Goal: Transaction & Acquisition: Purchase product/service

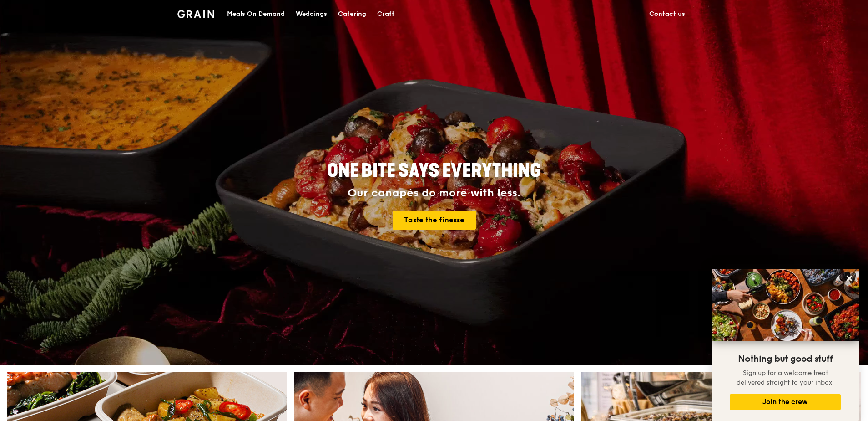
click at [274, 17] on div "Meals On Demand" at bounding box center [256, 13] width 58 height 27
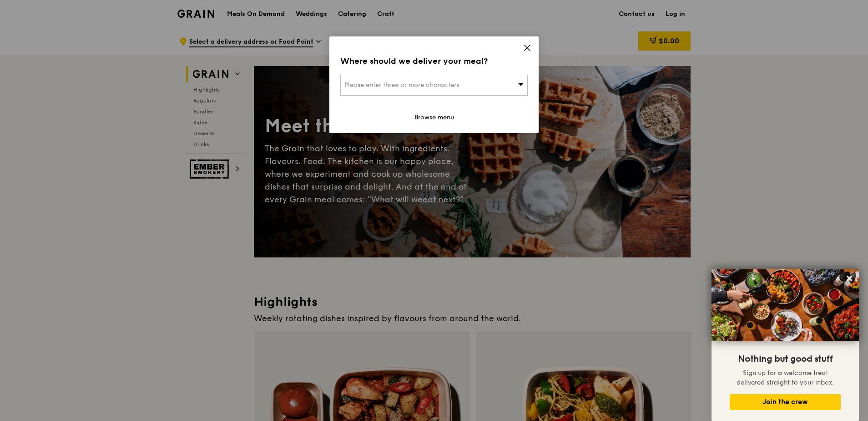
click at [482, 80] on div "Please enter three or more characters" at bounding box center [434, 85] width 188 height 21
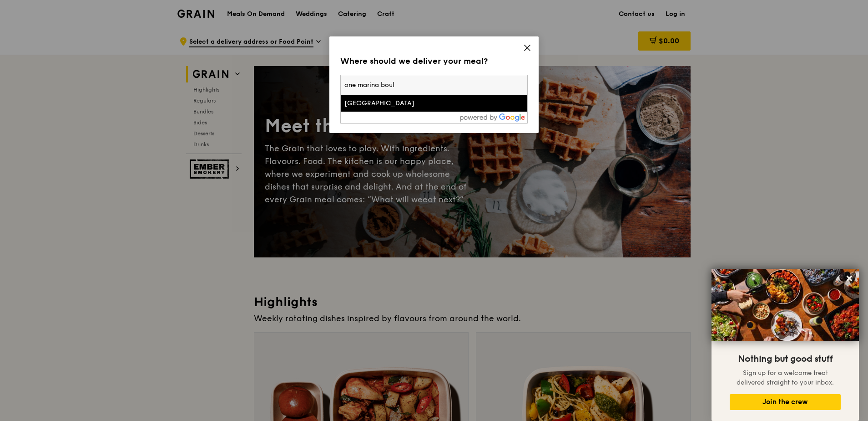
type input "one marina boul"
click at [458, 97] on li "[GEOGRAPHIC_DATA]" at bounding box center [434, 103] width 187 height 16
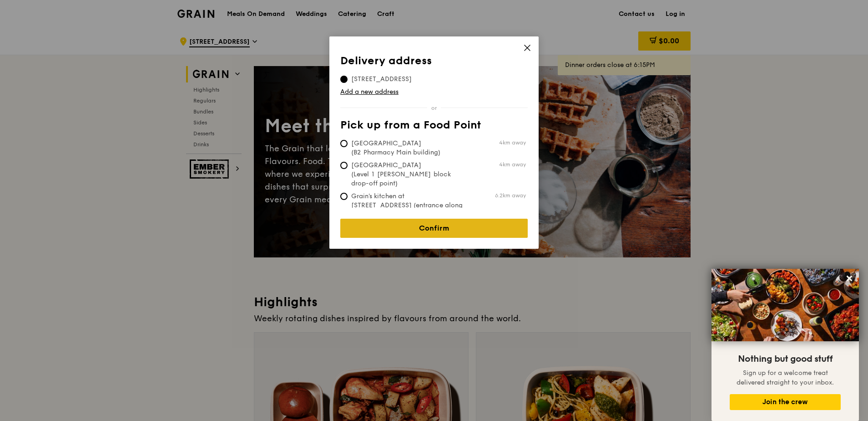
click at [446, 223] on link "Confirm" at bounding box center [434, 227] width 188 height 19
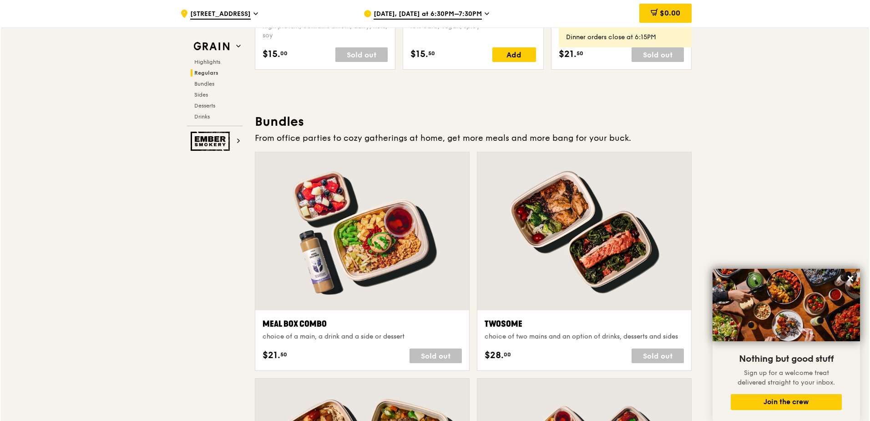
scroll to position [1229, 0]
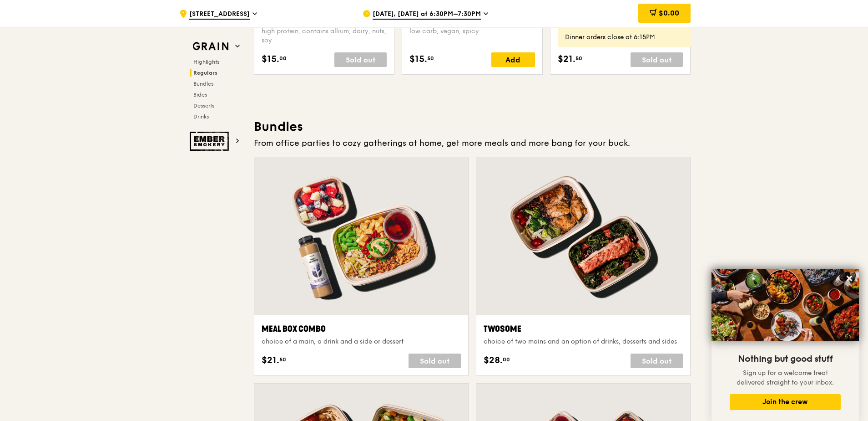
click at [436, 280] on div "Sold out" at bounding box center [435, 360] width 52 height 15
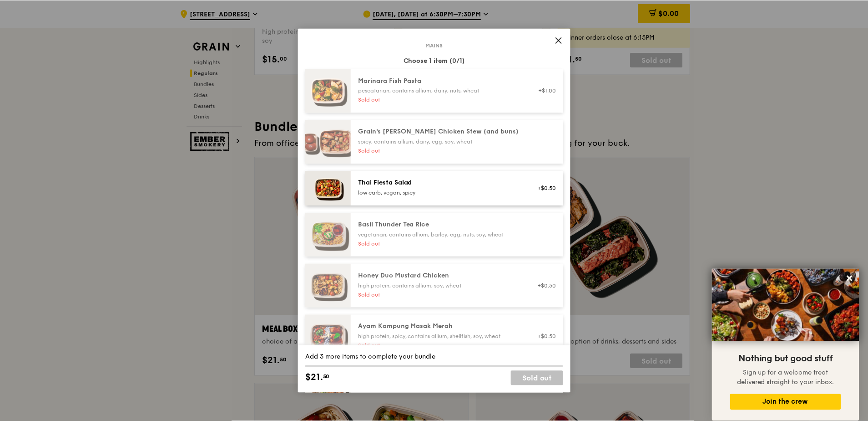
scroll to position [0, 0]
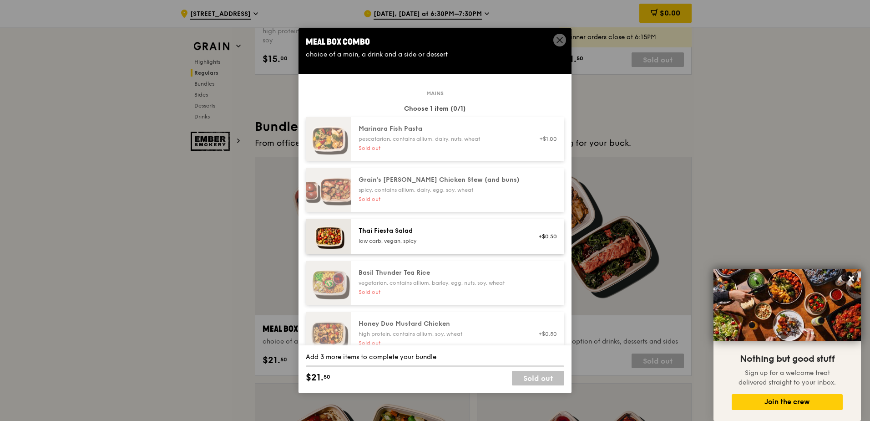
click at [560, 36] on icon at bounding box center [560, 40] width 8 height 8
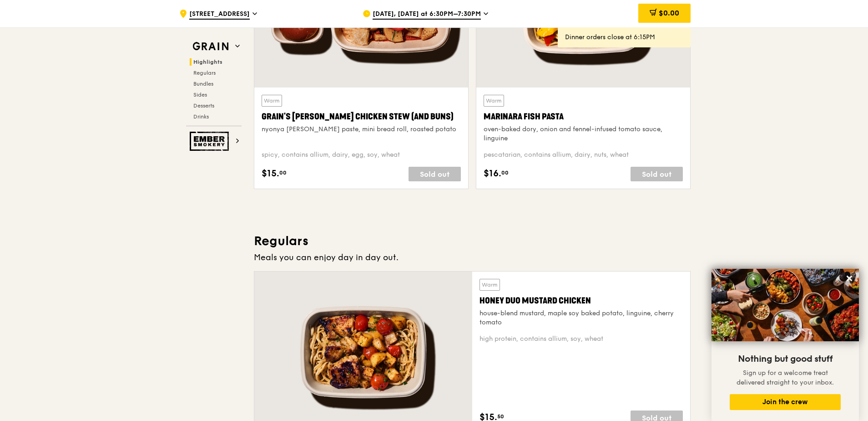
scroll to position [273, 0]
